Goal: Information Seeking & Learning: Stay updated

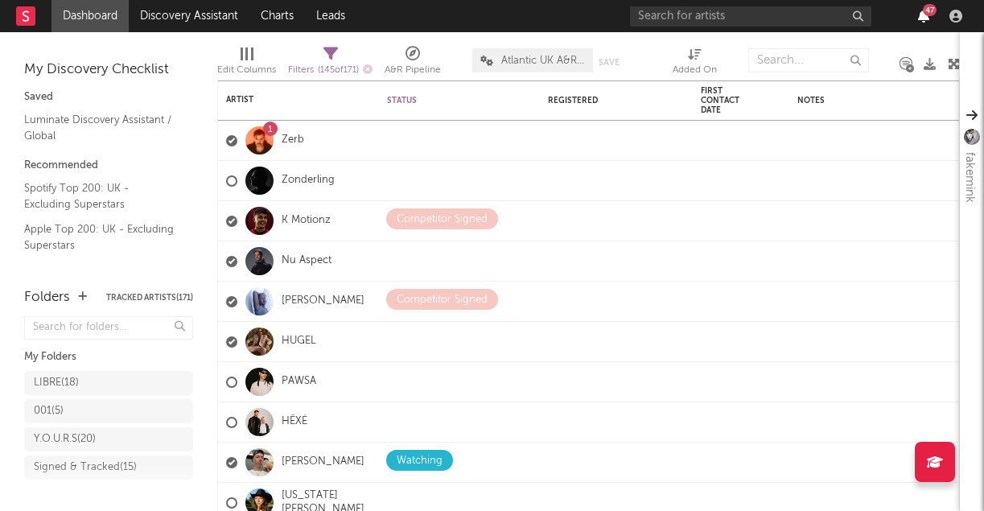
click at [920, 19] on icon "button" at bounding box center [923, 16] width 11 height 13
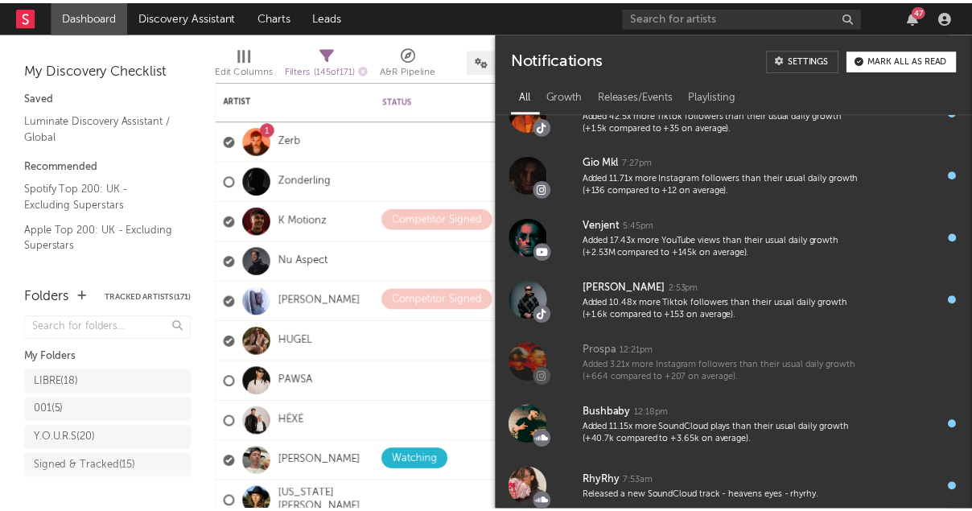
scroll to position [198, 0]
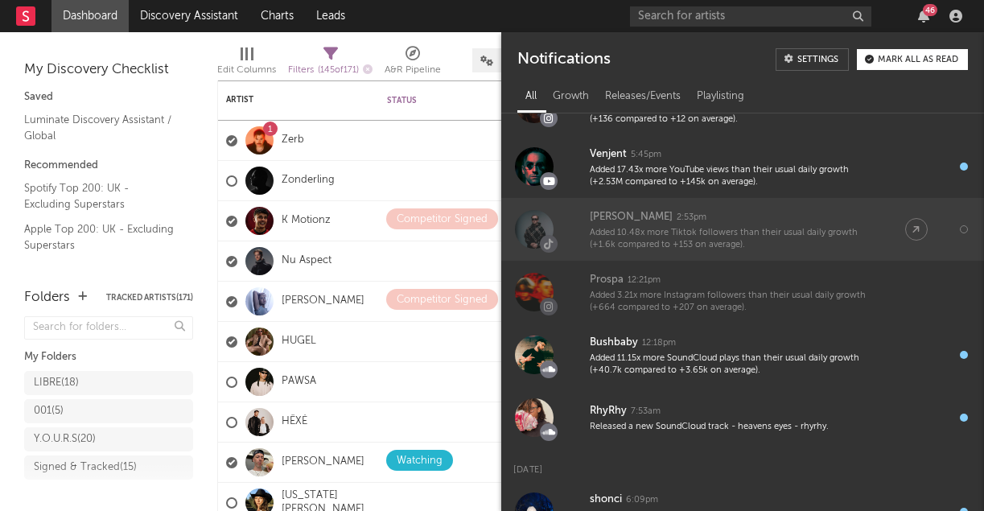
click at [706, 233] on div "Added 10.48x more Tiktok followers than their usual daily growth (+1.6k compare…" at bounding box center [731, 239] width 283 height 25
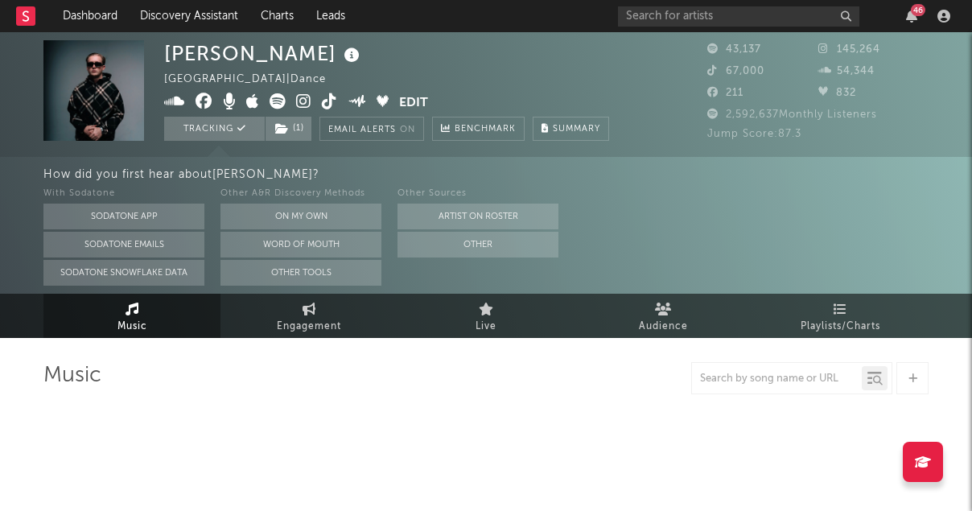
select select "6m"
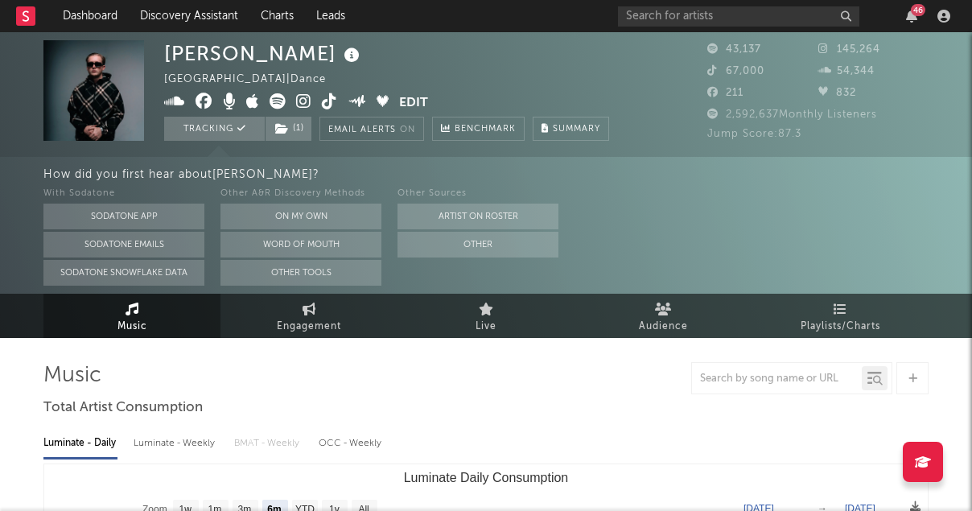
click at [331, 102] on icon at bounding box center [329, 101] width 15 height 16
click at [923, 19] on div "46" at bounding box center [912, 16] width 24 height 13
click at [909, 24] on div "46" at bounding box center [787, 16] width 338 height 32
click at [909, 13] on icon "button" at bounding box center [911, 16] width 11 height 13
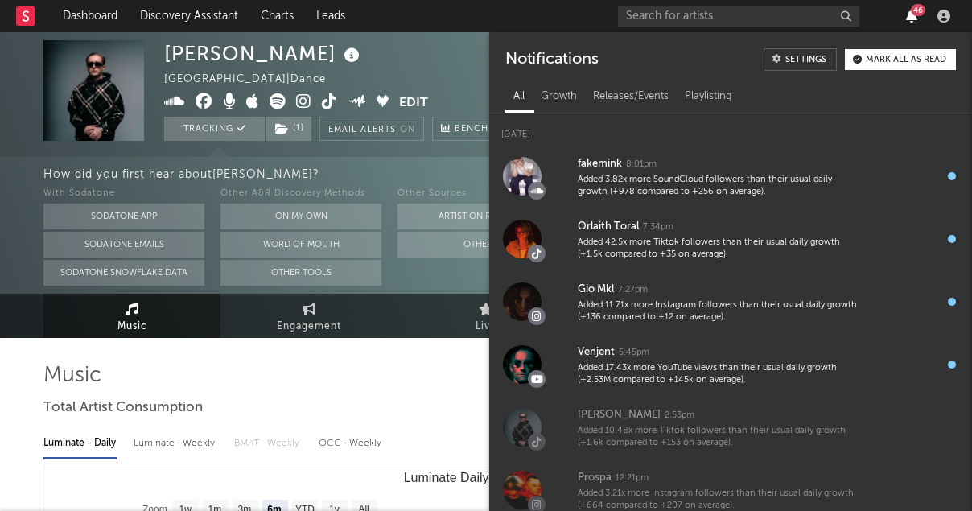
click at [909, 13] on icon "button" at bounding box center [911, 16] width 11 height 13
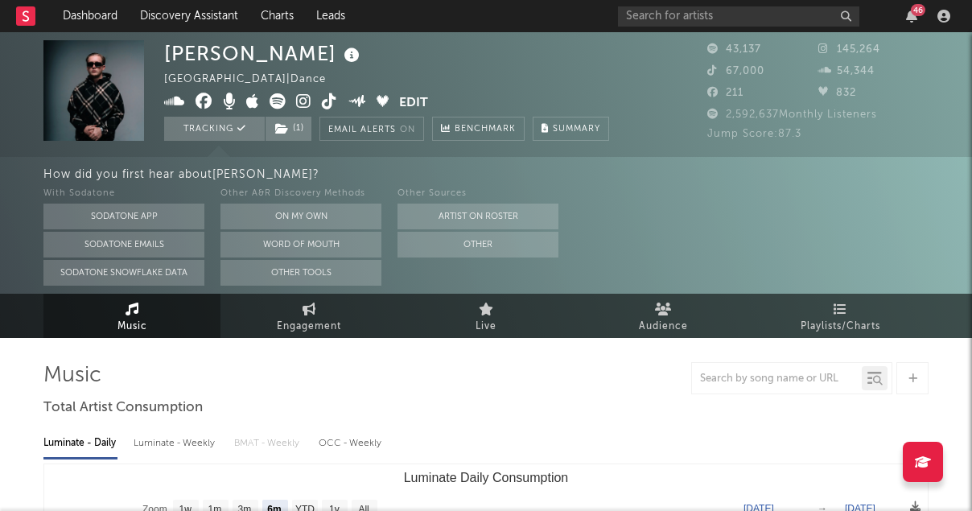
click at [327, 108] on icon at bounding box center [329, 101] width 15 height 16
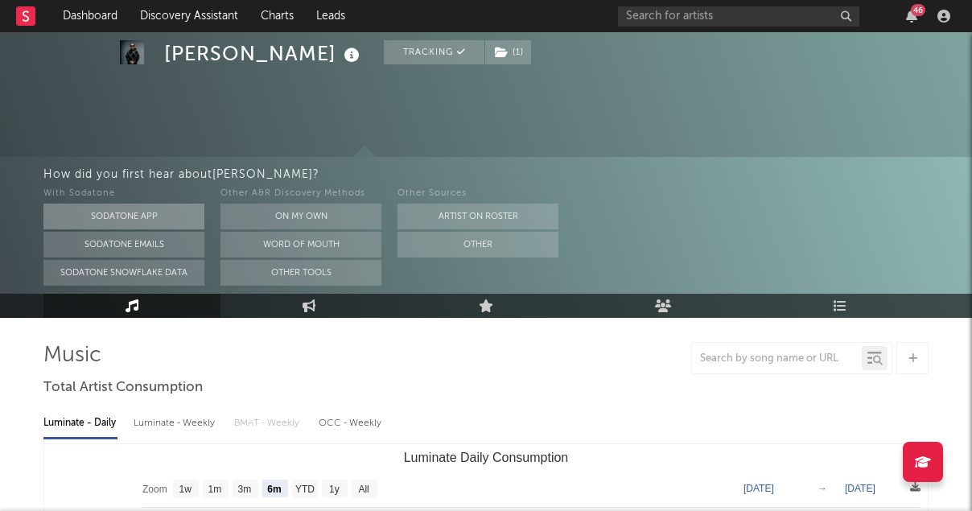
scroll to position [2, 0]
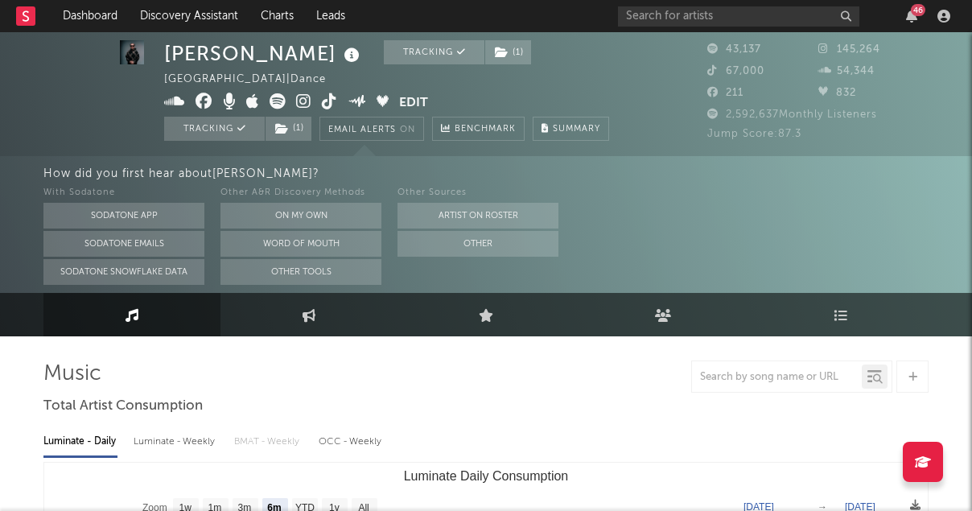
click at [904, 19] on div "46" at bounding box center [912, 16] width 24 height 13
click at [911, 18] on icon "button" at bounding box center [911, 16] width 11 height 13
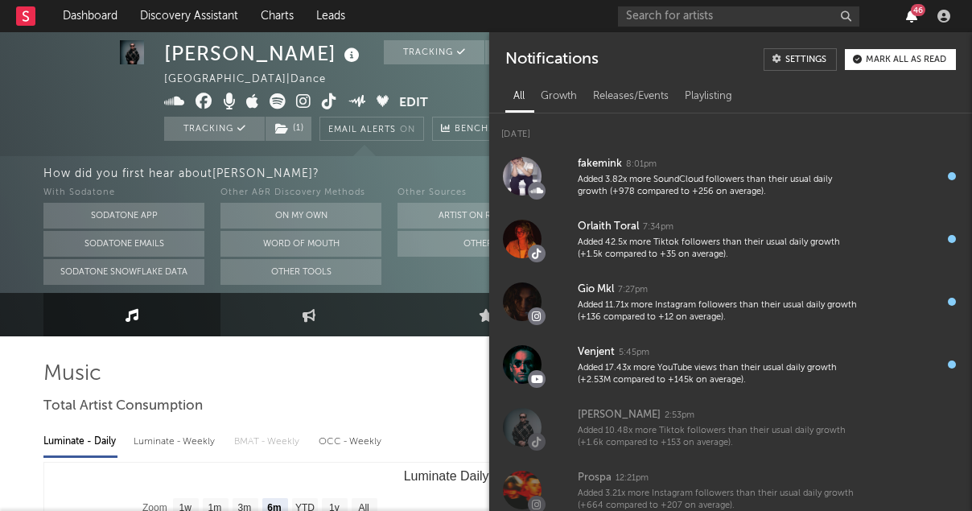
click at [911, 18] on icon "button" at bounding box center [911, 16] width 11 height 13
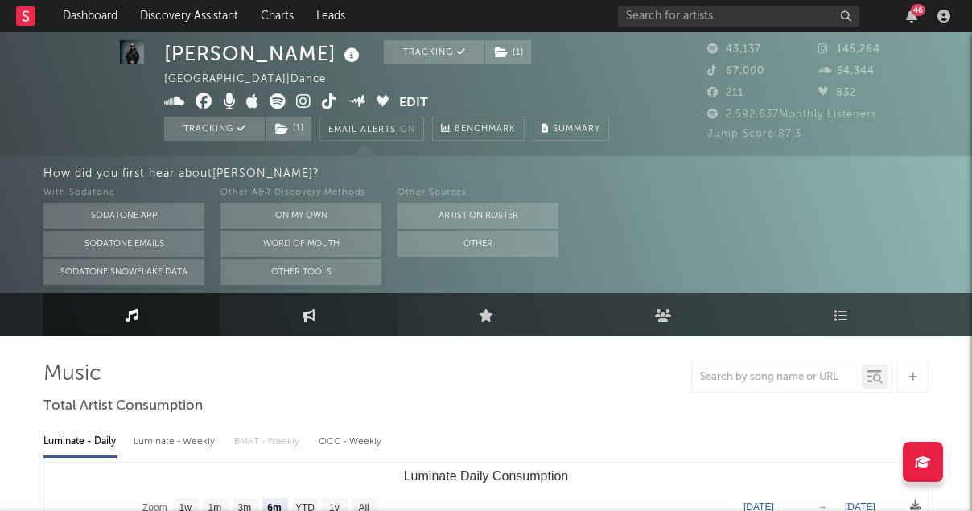
click at [302, 326] on link "Engagement" at bounding box center [308, 314] width 177 height 43
select select "1w"
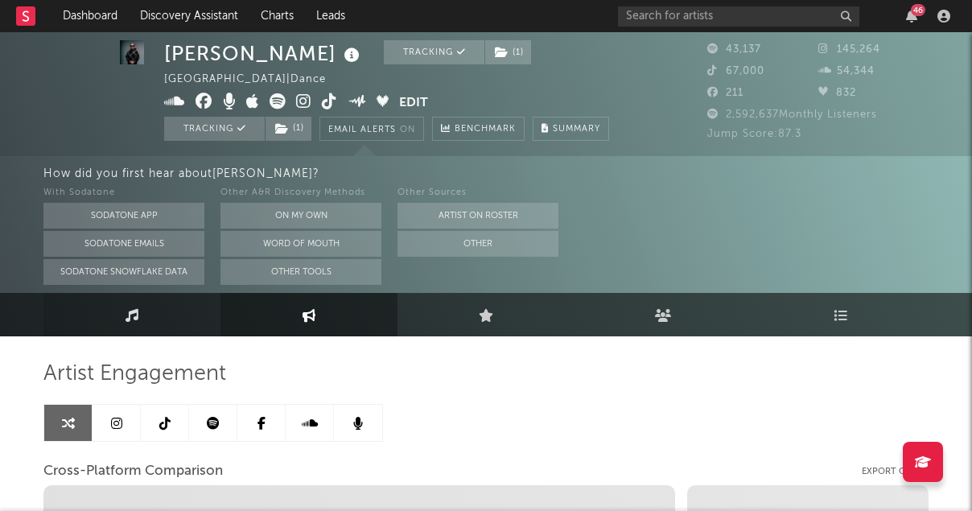
click at [118, 319] on link "Music" at bounding box center [131, 314] width 177 height 43
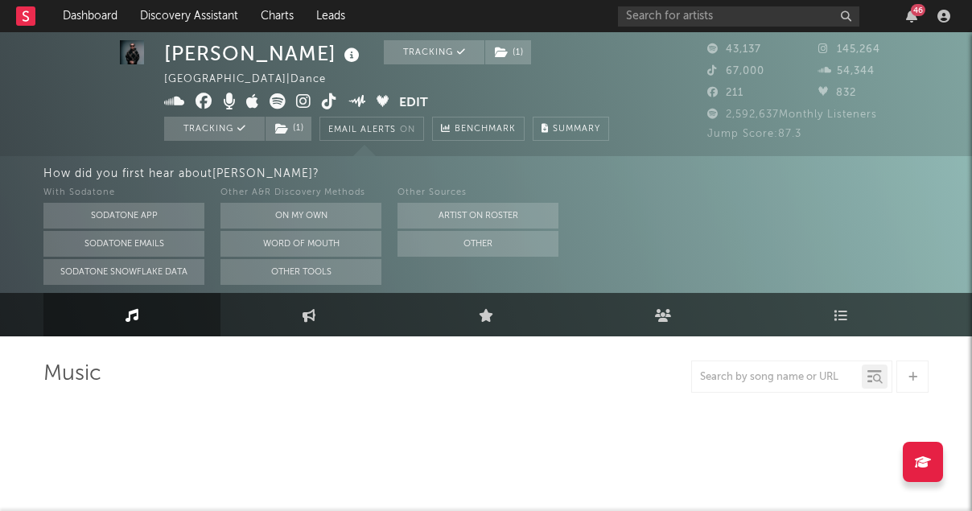
scroll to position [90, 0]
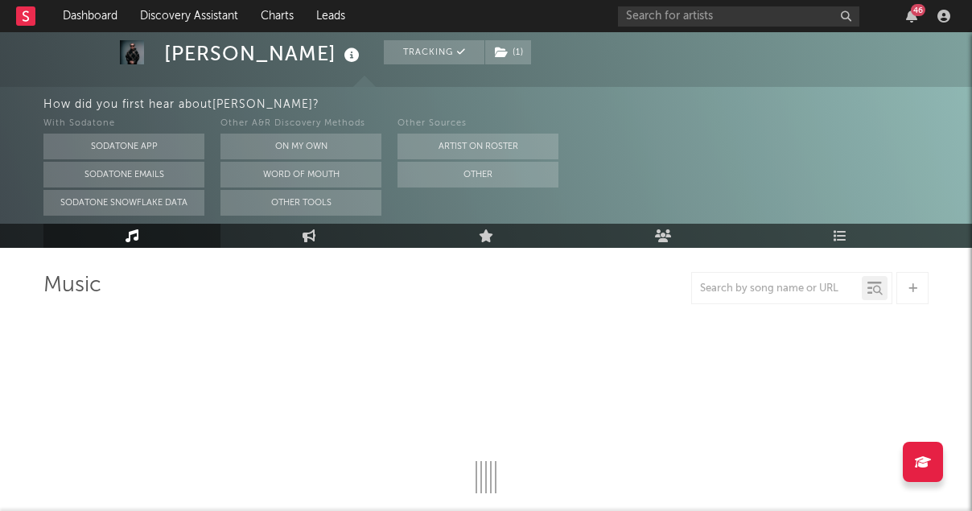
select select "6m"
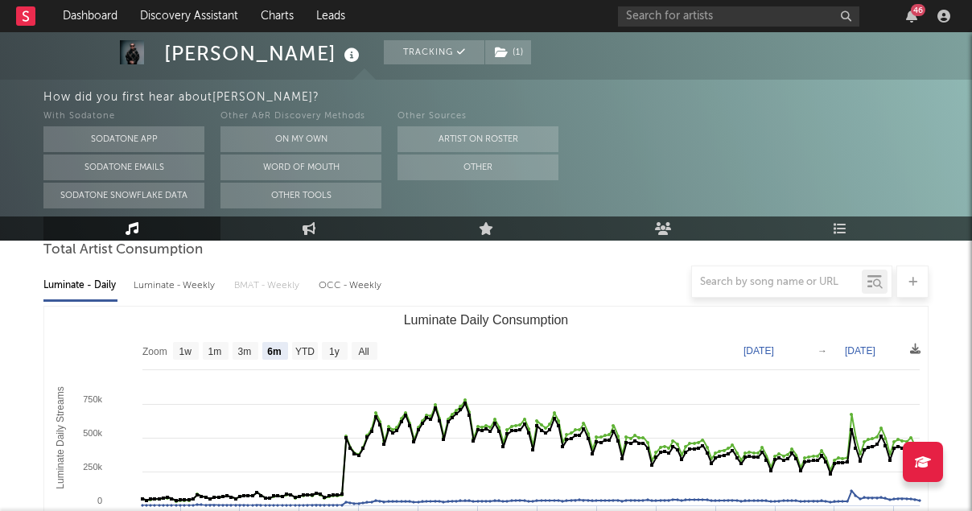
scroll to position [0, 0]
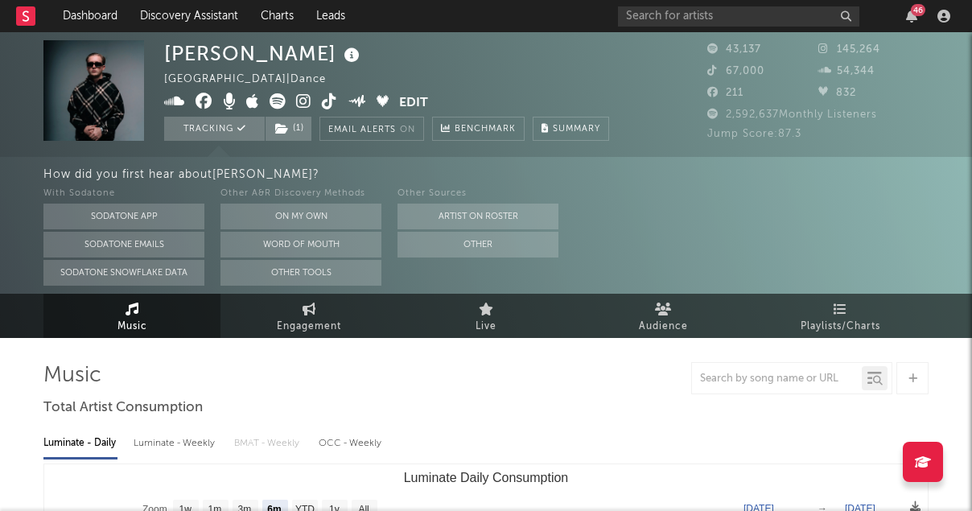
click at [327, 104] on icon at bounding box center [329, 101] width 15 height 16
click at [908, 17] on icon "button" at bounding box center [911, 16] width 11 height 13
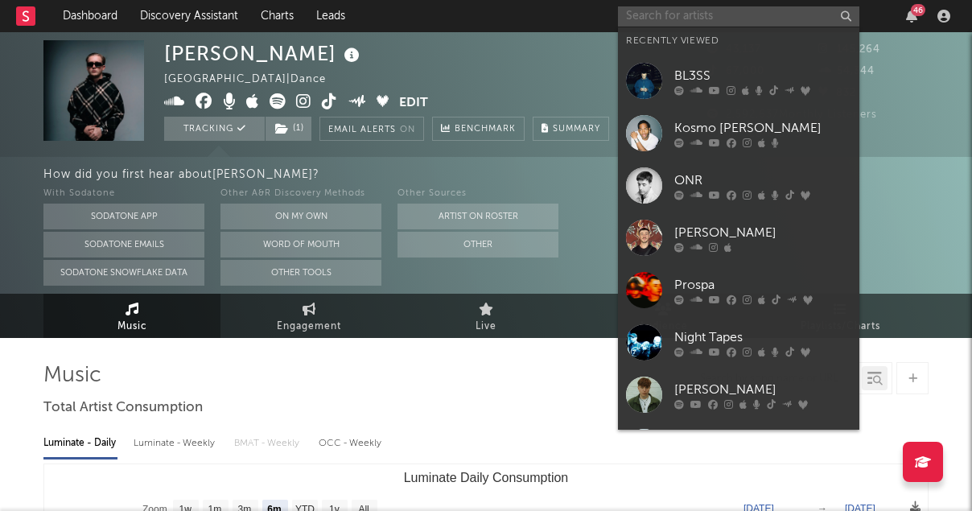
click at [666, 19] on input "text" at bounding box center [738, 16] width 241 height 20
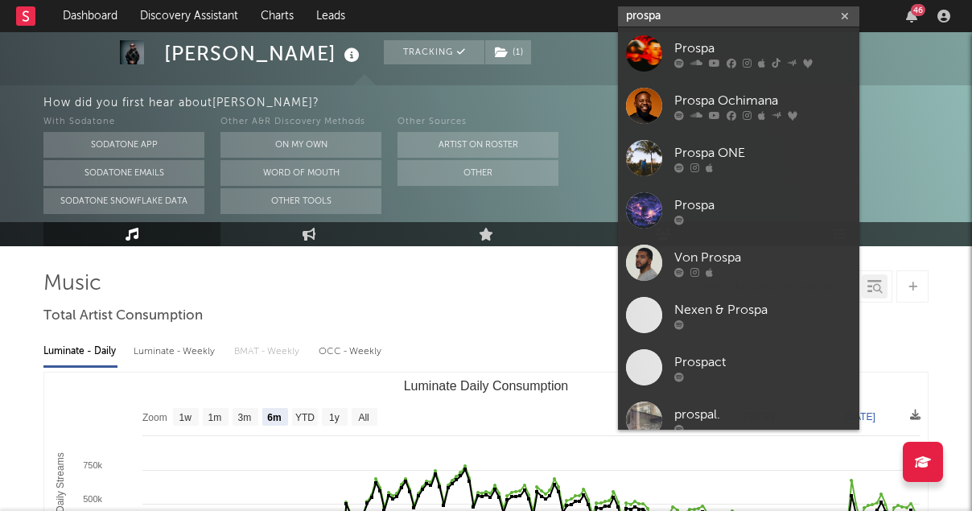
type input "prospa"
click at [693, 50] on div "Prospa" at bounding box center [762, 48] width 177 height 19
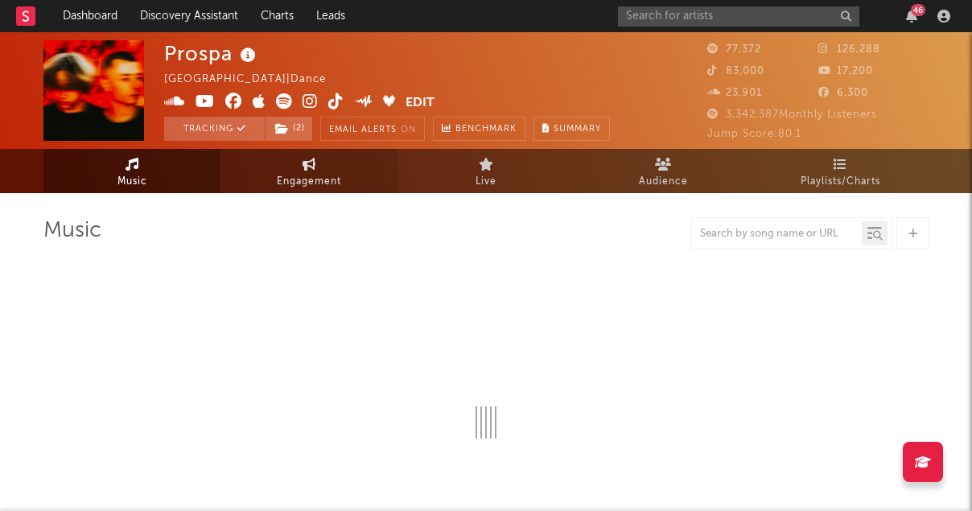
select select "6m"
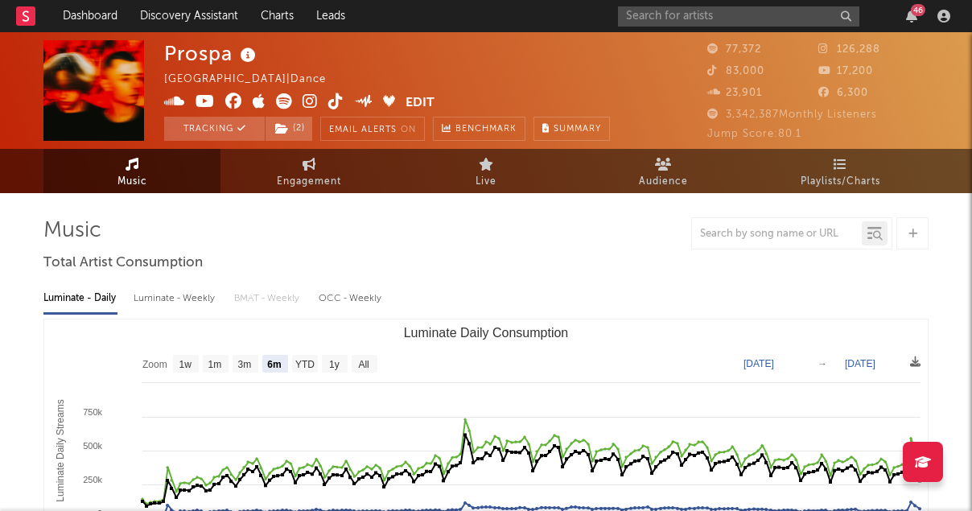
click at [309, 97] on icon at bounding box center [310, 101] width 15 height 16
click at [906, 18] on icon "button" at bounding box center [911, 16] width 11 height 13
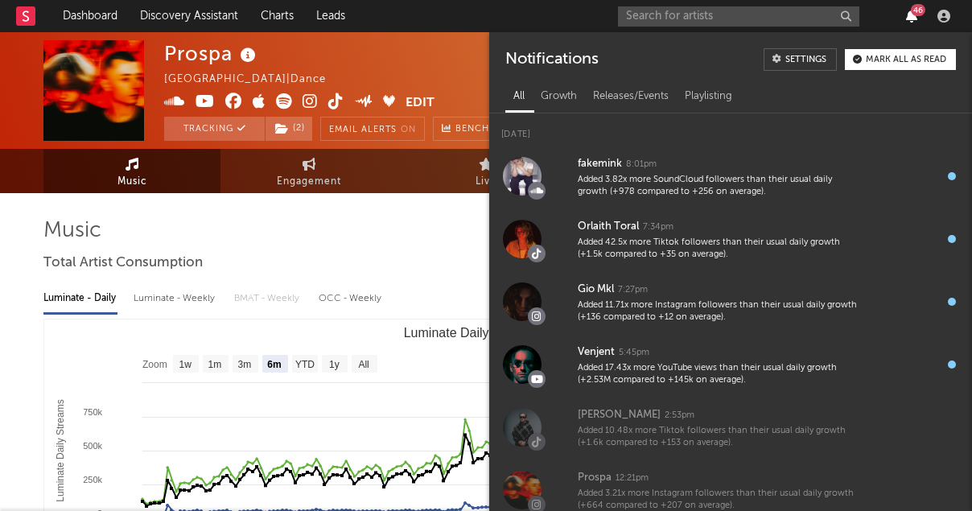
click at [906, 18] on icon "button" at bounding box center [911, 16] width 11 height 13
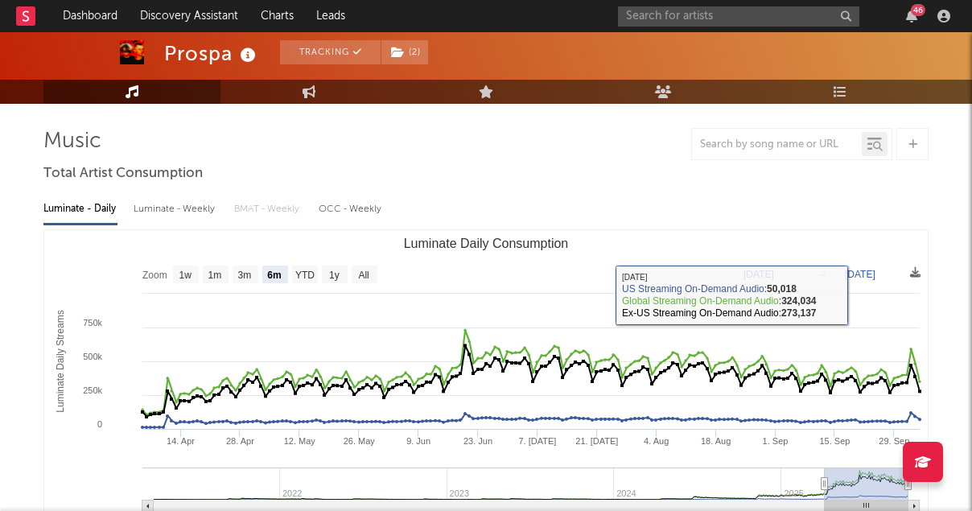
scroll to position [92, 0]
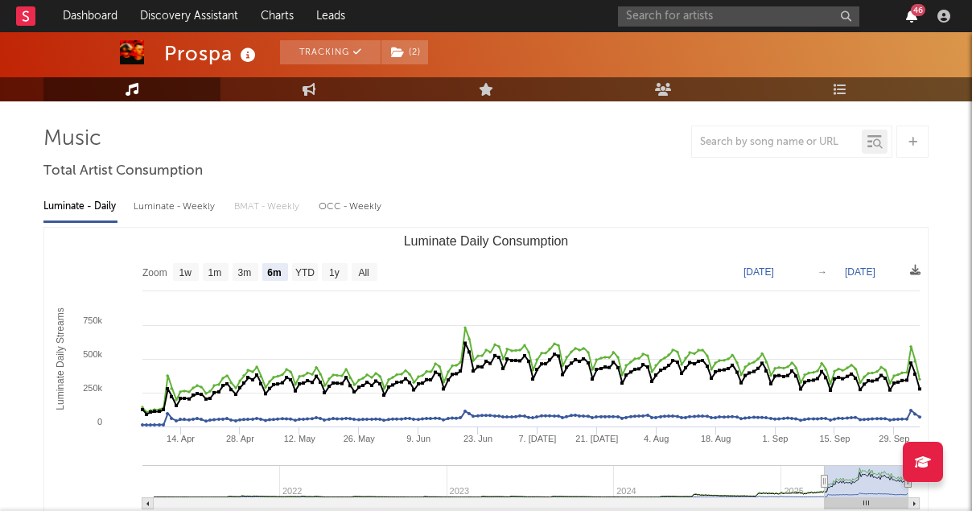
click at [910, 14] on icon "button" at bounding box center [911, 16] width 11 height 13
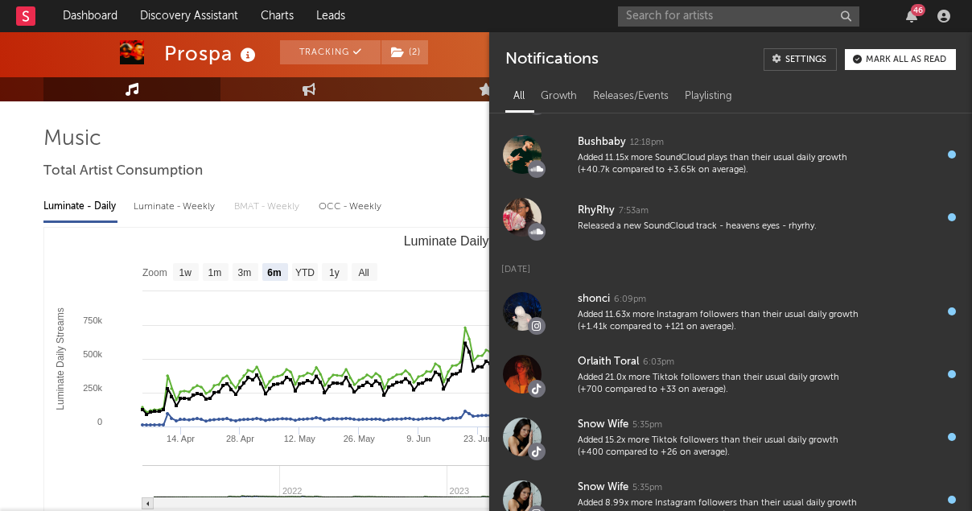
scroll to position [408, 0]
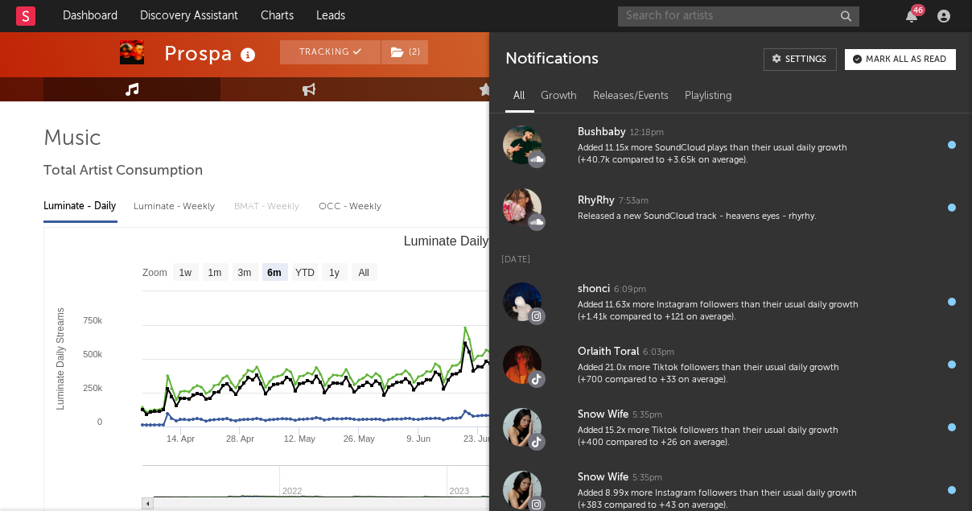
click at [654, 21] on input "text" at bounding box center [738, 16] width 241 height 20
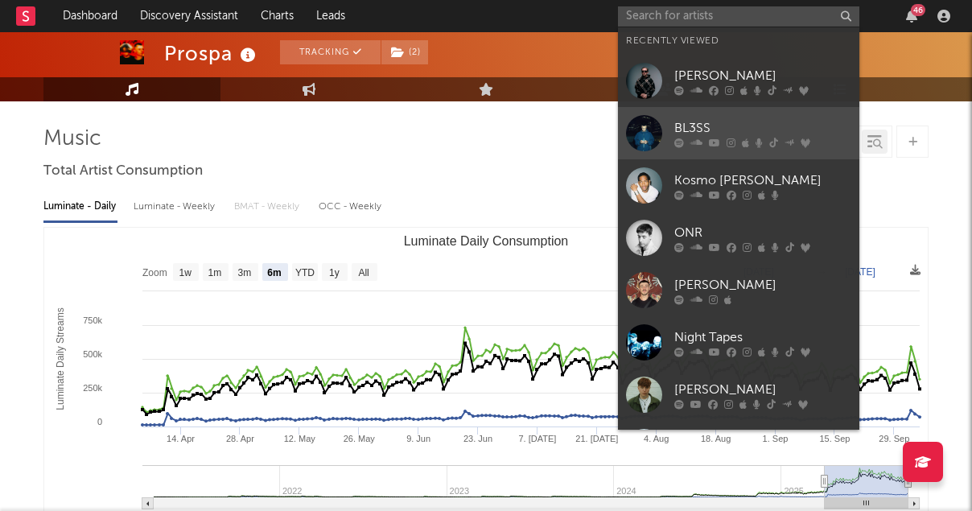
click at [694, 125] on div "BL3SS" at bounding box center [762, 127] width 177 height 19
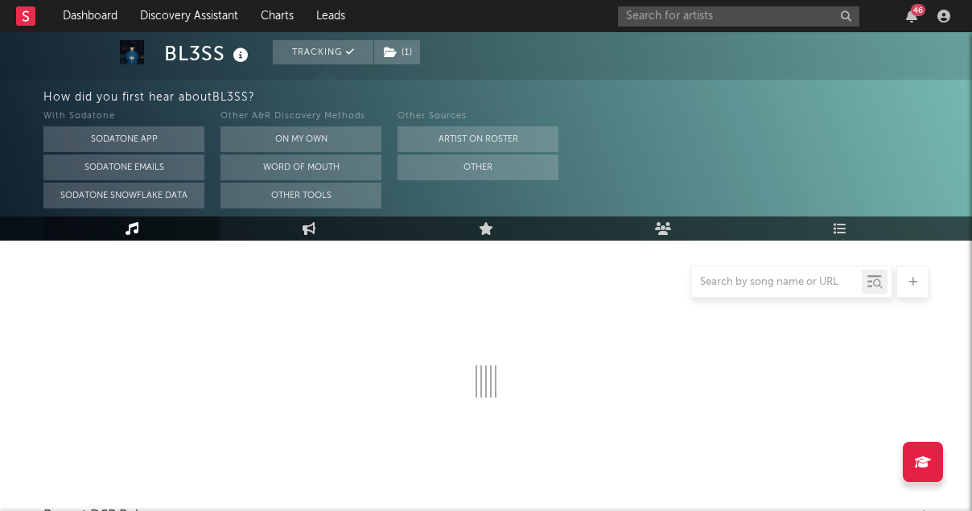
scroll to position [77, 0]
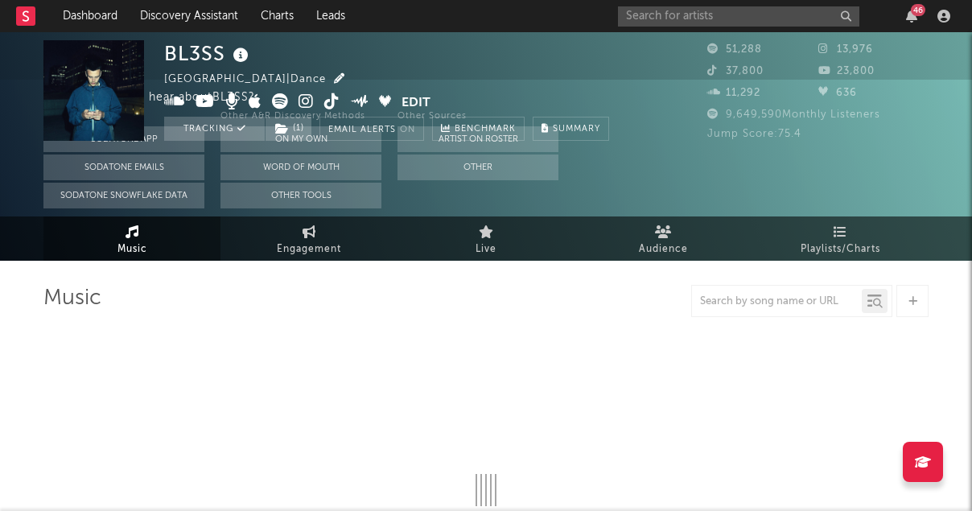
select select "6m"
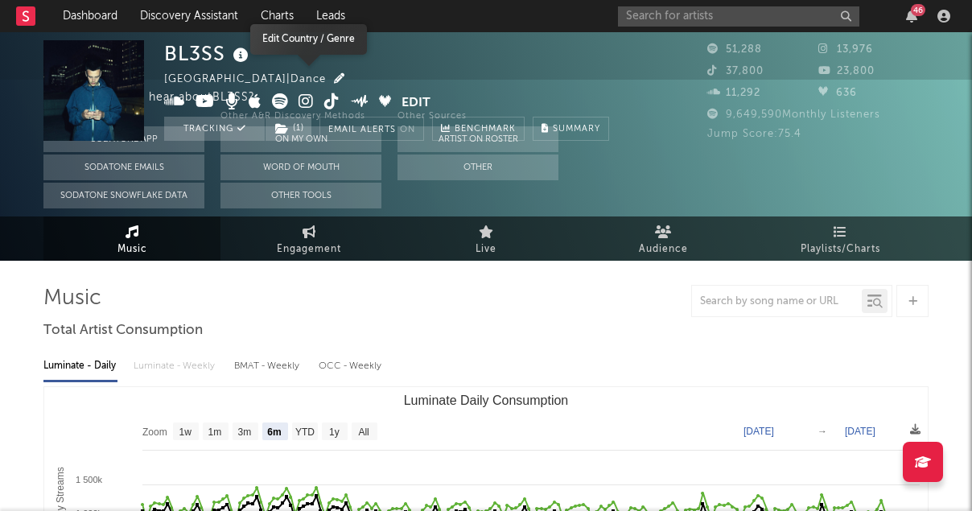
scroll to position [0, 0]
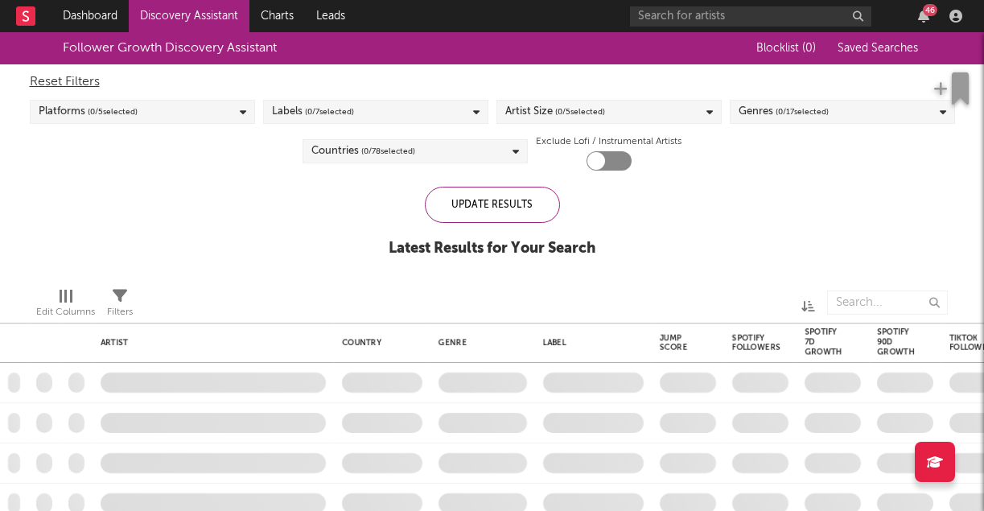
checkbox input "true"
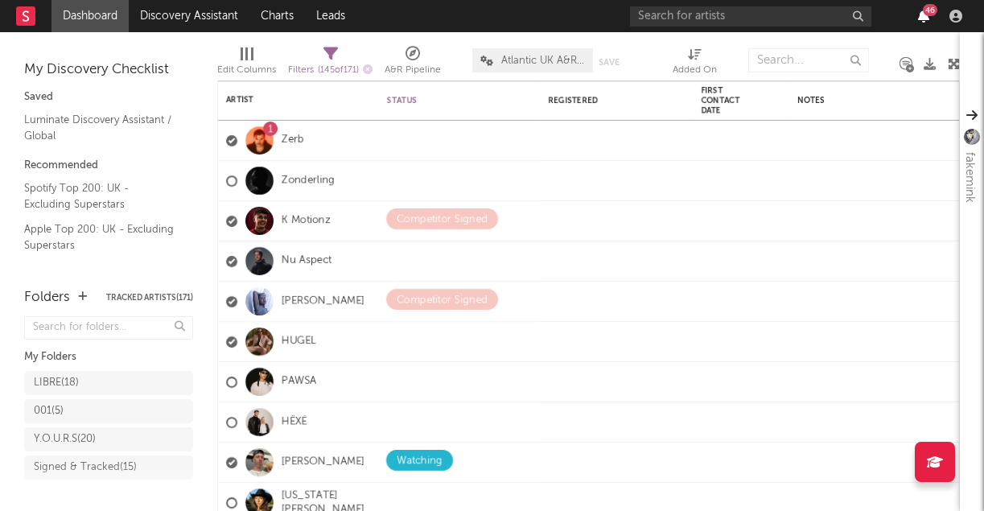
click at [922, 10] on icon "button" at bounding box center [923, 16] width 11 height 13
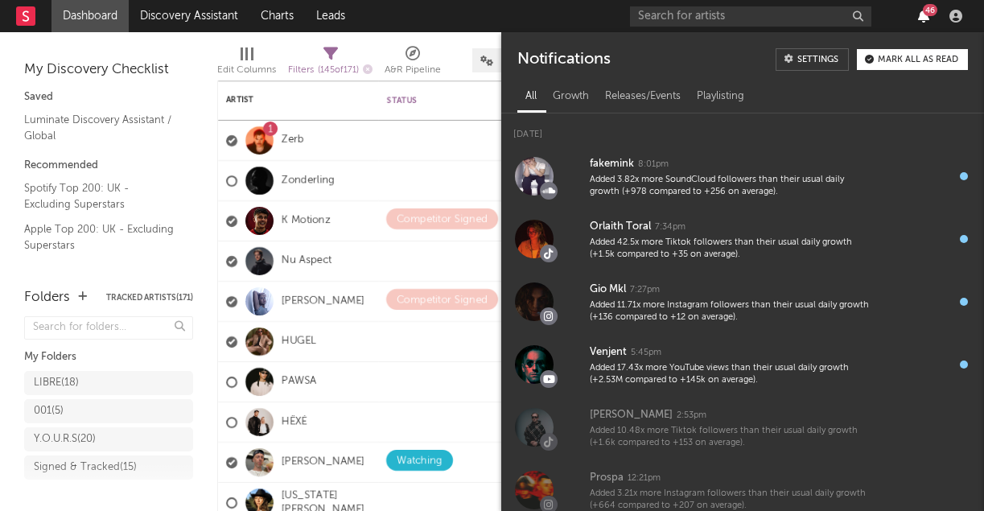
click at [923, 15] on icon "button" at bounding box center [923, 16] width 11 height 13
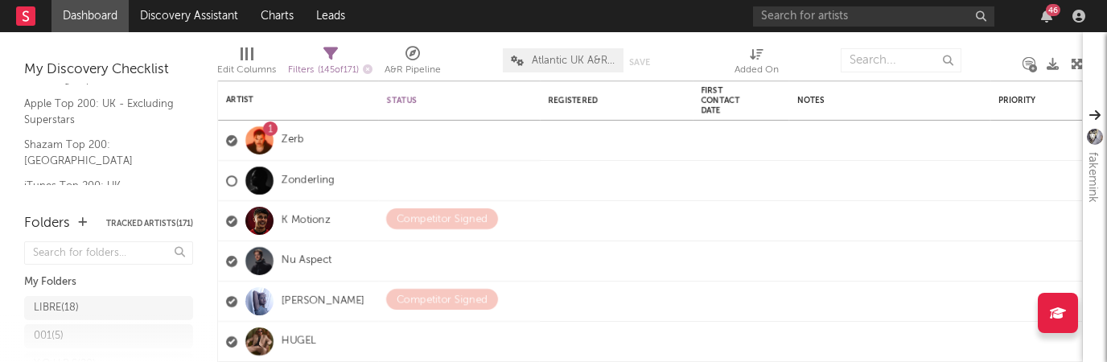
scroll to position [127, 0]
click at [65, 141] on link "Shazam Top 200: [GEOGRAPHIC_DATA]" at bounding box center [100, 150] width 153 height 33
click at [983, 14] on icon "button" at bounding box center [1046, 16] width 11 height 13
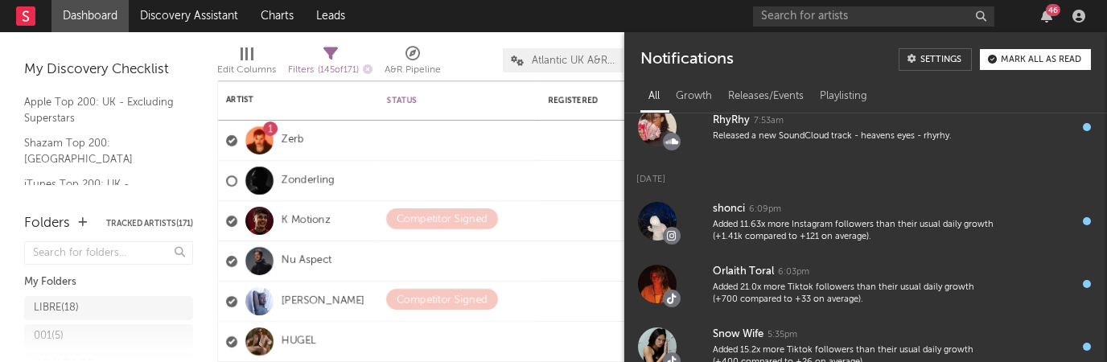
scroll to position [0, 0]
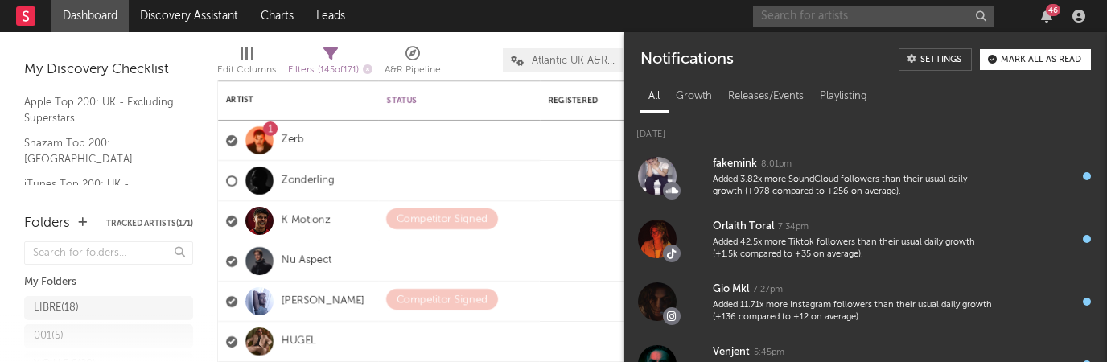
click at [838, 15] on input "text" at bounding box center [873, 16] width 241 height 20
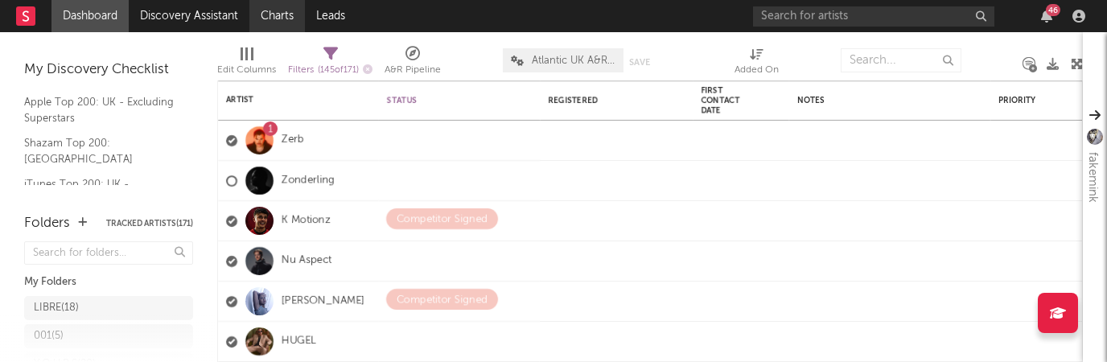
click at [282, 22] on link "Charts" at bounding box center [277, 16] width 56 height 32
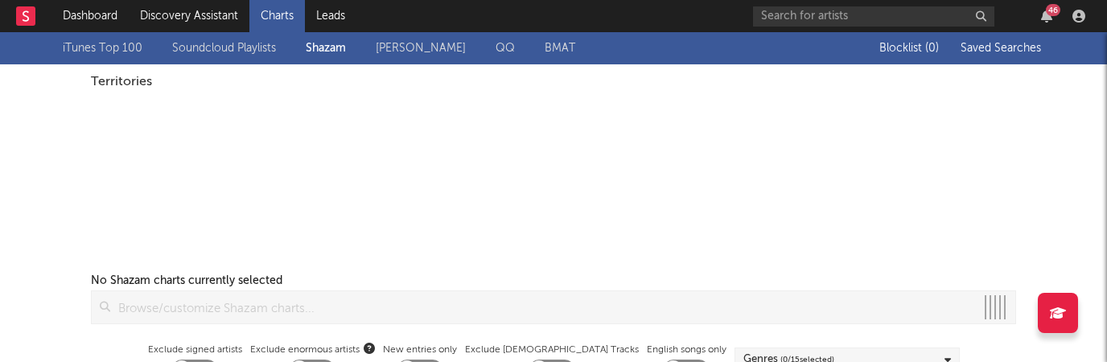
checkbox input "true"
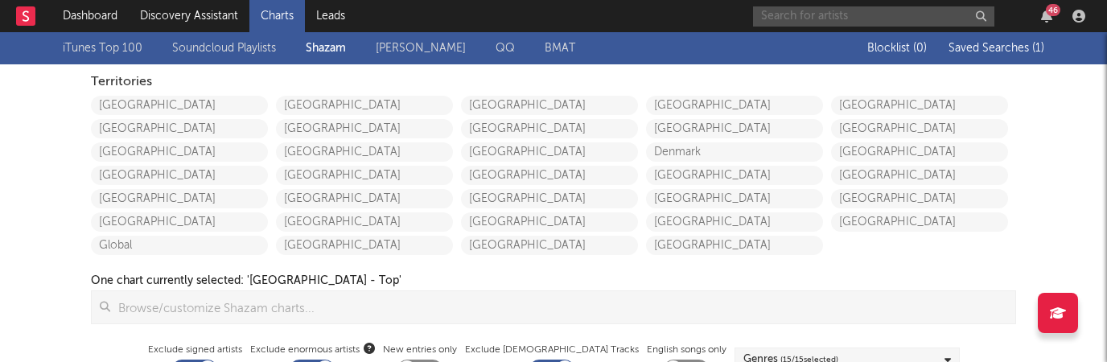
click at [825, 17] on input "text" at bounding box center [873, 16] width 241 height 20
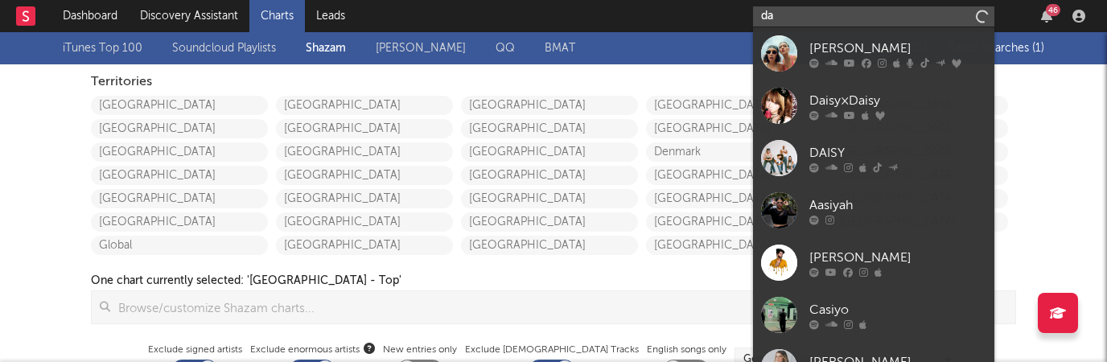
type input "d"
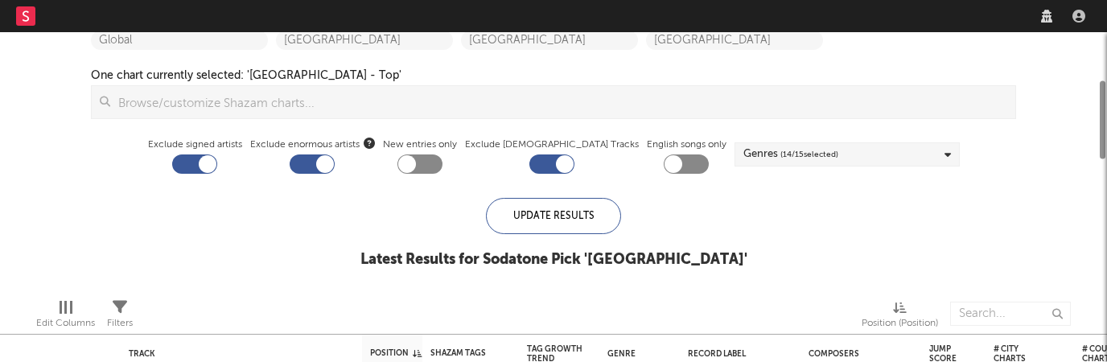
checkbox input "true"
